Goal: Task Accomplishment & Management: Manage account settings

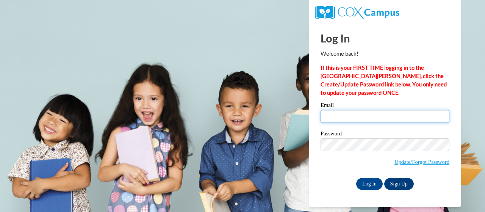
click at [340, 117] on input "Email" at bounding box center [385, 116] width 129 height 13
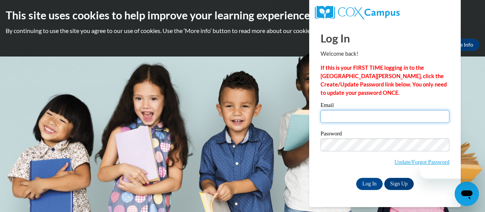
type input "[EMAIL_ADDRESS][DOMAIN_NAME]"
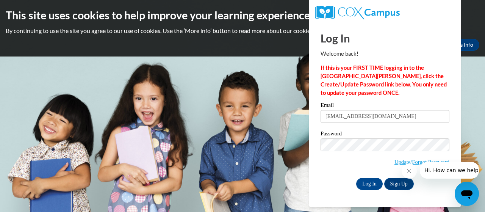
click at [333, 169] on span "Update/Forgot Password" at bounding box center [385, 153] width 129 height 31
click at [376, 181] on input "Log In" at bounding box center [370, 184] width 27 height 12
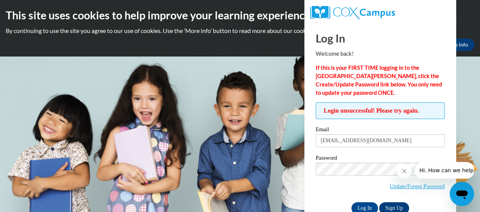
click at [426, 170] on span "Hi. How can we help?" at bounding box center [447, 170] width 57 height 6
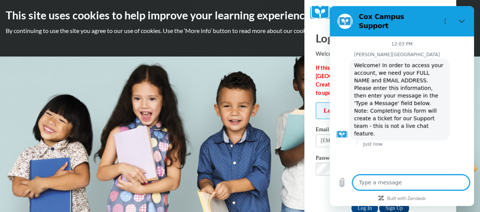
click at [389, 183] on textarea at bounding box center [410, 182] width 117 height 15
type textarea "x"
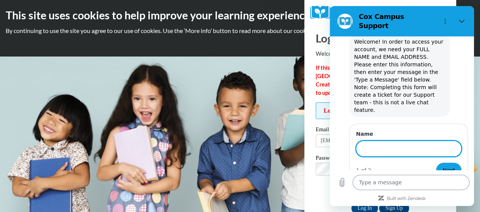
scroll to position [23, 0]
type input "Ella Brewer ebrewer@tps.org"
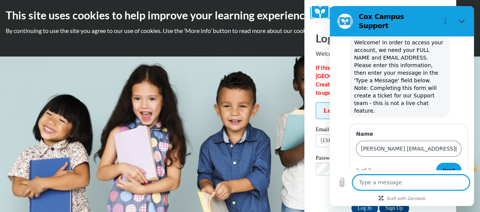
click at [370, 184] on textarea at bounding box center [410, 182] width 117 height 15
type textarea "S"
type textarea "x"
type textarea "Si"
type textarea "x"
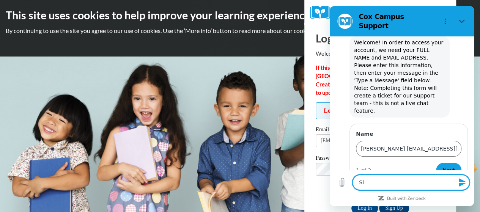
type textarea "Sig"
type textarea "x"
type textarea "Sign"
type textarea "x"
type textarea "Sign"
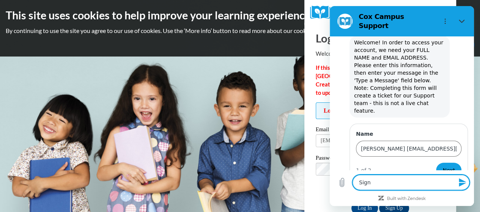
type textarea "x"
type textarea "Sign i"
type textarea "x"
type textarea "Sign in"
type textarea "x"
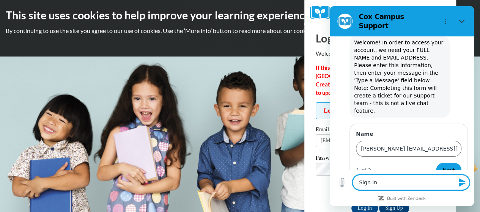
type textarea "Sign in"
type textarea "x"
type textarea "Sign in p"
type textarea "x"
type textarea "Sign in pr"
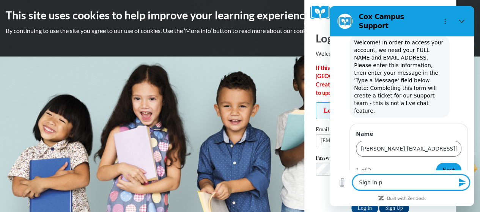
type textarea "x"
type textarea "Sign in pro"
type textarea "x"
type textarea "Sign in pr"
type textarea "x"
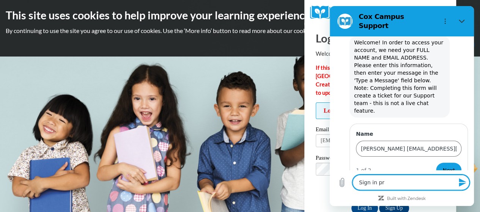
type textarea "Sign in p"
type textarea "x"
type textarea "Sign in"
type textarea "x"
type textarea "Sign in"
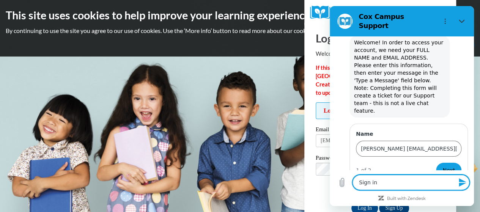
type textarea "x"
type textarea "Sign i"
type textarea "x"
type textarea "Sign"
type textarea "x"
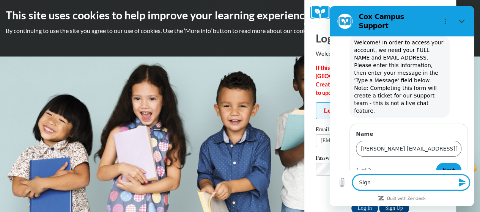
type textarea "Sign"
type textarea "x"
type textarea "Sig"
type textarea "x"
type textarea "Si"
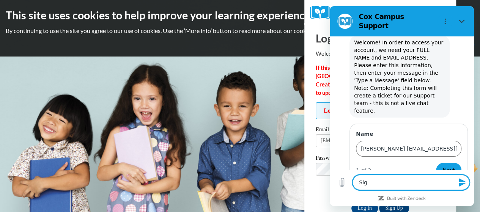
type textarea "x"
type textarea "S"
type textarea "x"
click at [435, 141] on input "Ella Brewer ebrewer@tps.org" at bounding box center [408, 149] width 105 height 16
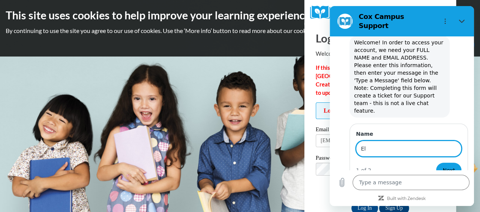
type input "E"
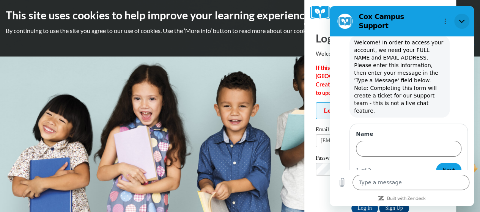
click at [459, 21] on icon "Close" at bounding box center [462, 21] width 6 height 6
type textarea "x"
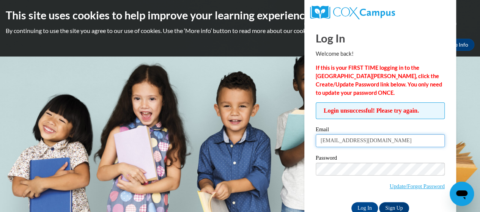
click at [369, 137] on input "[EMAIL_ADDRESS][DOMAIN_NAME]" at bounding box center [380, 140] width 129 height 13
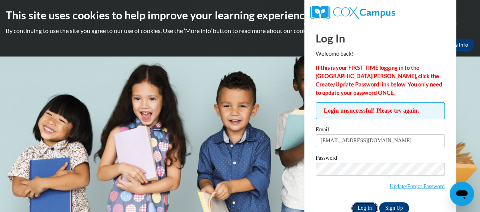
click at [365, 207] on input "Log In" at bounding box center [364, 208] width 27 height 12
click at [399, 186] on link "Update/Forgot Password" at bounding box center [417, 186] width 55 height 6
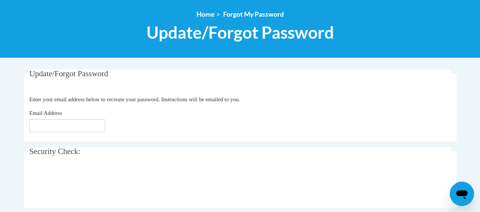
scroll to position [85, 0]
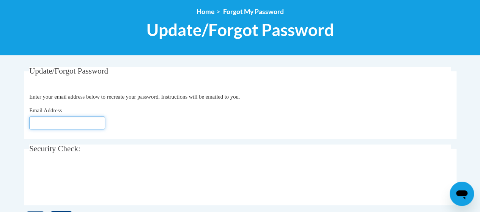
click at [54, 126] on input "Email Address" at bounding box center [67, 122] width 76 height 13
type input "[EMAIL_ADDRESS][DOMAIN_NAME]"
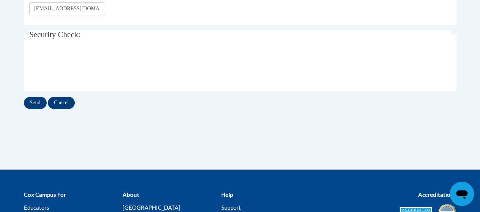
scroll to position [198, 0]
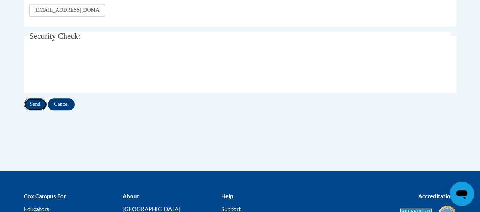
click at [42, 105] on input "Send" at bounding box center [35, 104] width 23 height 12
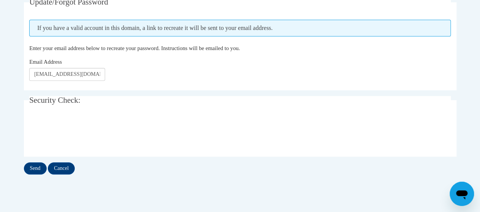
scroll to position [156, 0]
click at [32, 168] on input "Send" at bounding box center [35, 167] width 23 height 12
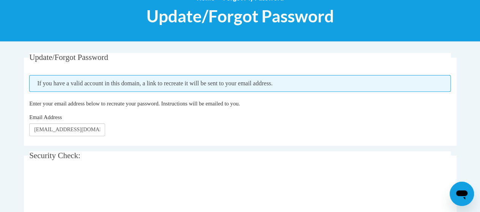
scroll to position [104, 0]
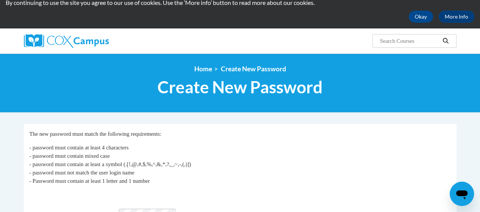
scroll to position [40, 0]
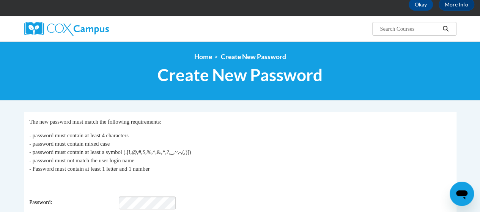
click at [154, 183] on div "Login: [EMAIL_ADDRESS][DOMAIN_NAME] Password: Re-type Password:" at bounding box center [239, 202] width 421 height 47
click at [140, 181] on div "Login: [EMAIL_ADDRESS][DOMAIN_NAME] Password: Re-type Password:" at bounding box center [239, 202] width 421 height 47
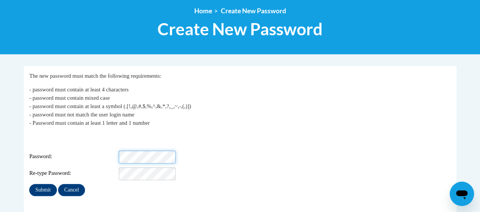
scroll to position [97, 0]
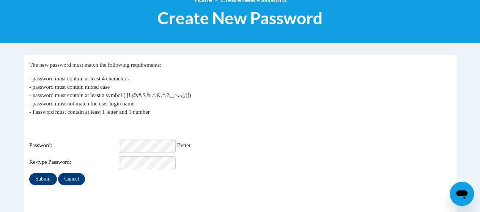
click at [259, 173] on div "Submit Cancel" at bounding box center [239, 179] width 421 height 12
click at [42, 173] on input "Submit" at bounding box center [42, 179] width 27 height 12
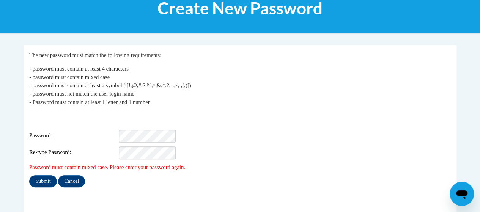
scroll to position [108, 0]
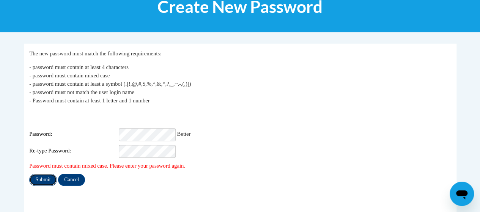
click at [50, 174] on input "Submit" at bounding box center [42, 180] width 27 height 12
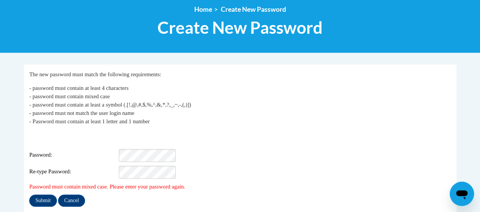
scroll to position [89, 0]
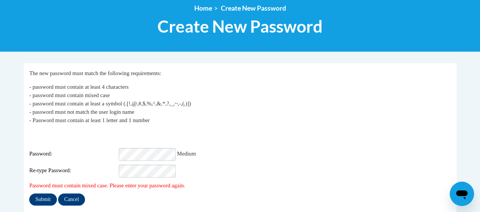
click at [206, 168] on div "Re-type Password:" at bounding box center [239, 171] width 421 height 13
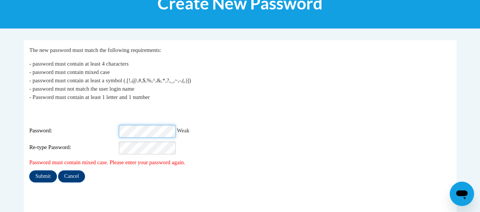
scroll to position [112, 0]
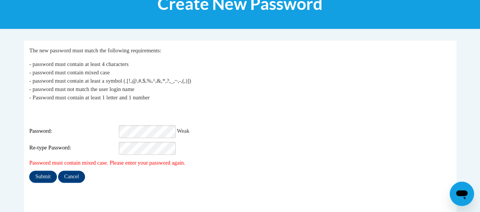
click at [227, 143] on div "Re-type Password:" at bounding box center [239, 148] width 421 height 13
click at [73, 96] on span "- password must contain at least 4 characters - password must contain mixed cas…" at bounding box center [110, 80] width 162 height 39
click at [107, 179] on fieldset "My Password The new password must match the following requirements: - password …" at bounding box center [240, 130] width 432 height 179
click at [43, 171] on input "Submit" at bounding box center [42, 177] width 27 height 12
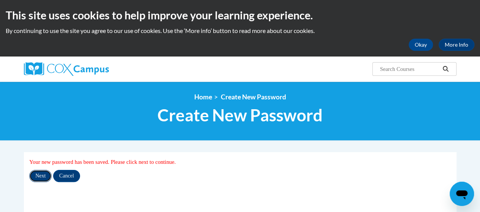
click at [39, 177] on input "Next" at bounding box center [40, 176] width 22 height 12
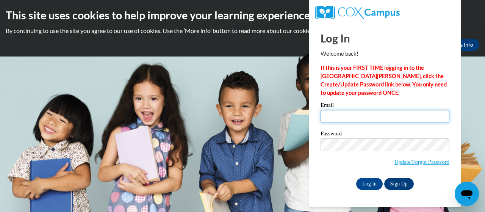
type input "[EMAIL_ADDRESS][DOMAIN_NAME]"
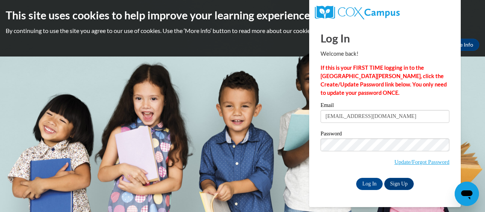
click at [345, 174] on div "Password Update/Forgot Password" at bounding box center [385, 153] width 129 height 45
click at [380, 184] on input "Log In" at bounding box center [370, 184] width 27 height 12
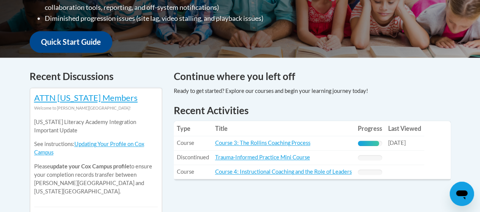
scroll to position [267, 0]
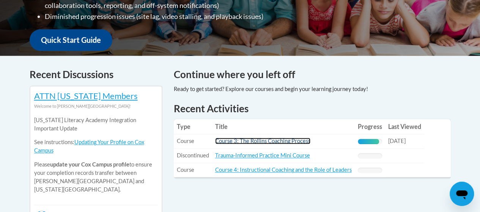
click at [292, 141] on link "Course 3: The Rollins Coaching Process" at bounding box center [262, 141] width 95 height 6
